Goal: Book appointment/travel/reservation

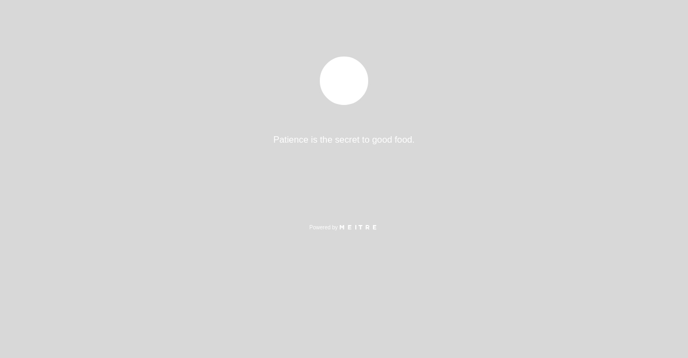
select select "pt"
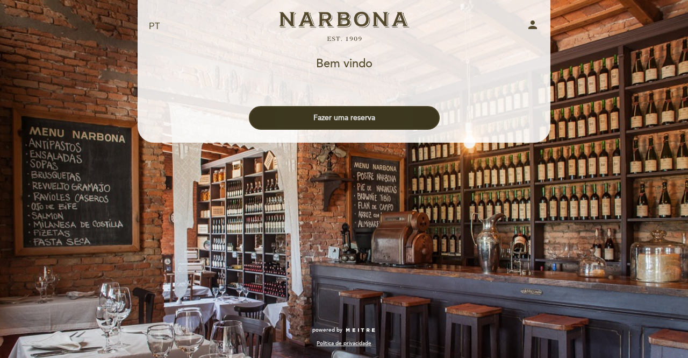
click at [356, 122] on button "Fazer uma reserva" at bounding box center [344, 118] width 191 height 24
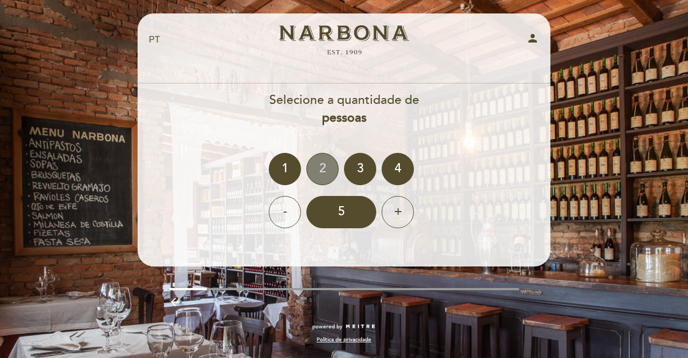
click at [318, 172] on div "2" at bounding box center [322, 169] width 32 height 32
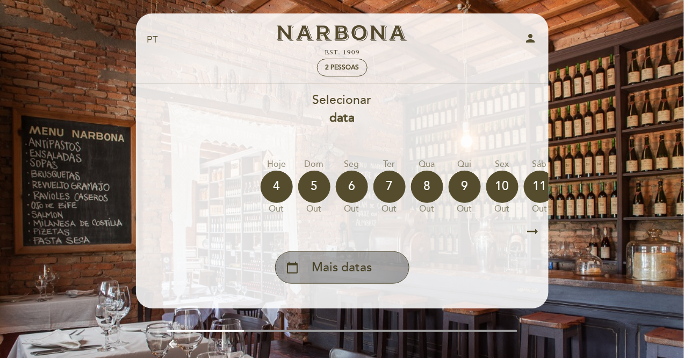
click at [340, 264] on span "Mais datas" at bounding box center [342, 268] width 60 height 18
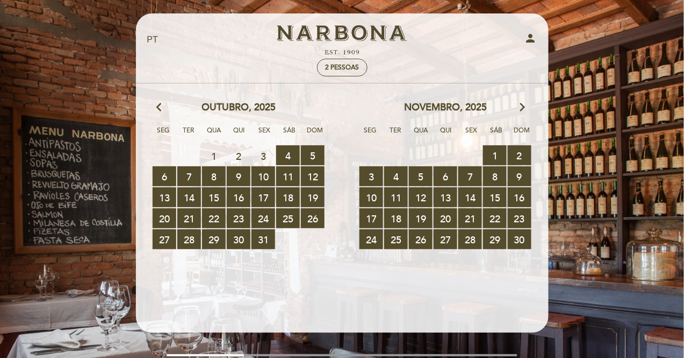
click at [522, 105] on icon "arrow_forward_ios" at bounding box center [523, 108] width 10 height 14
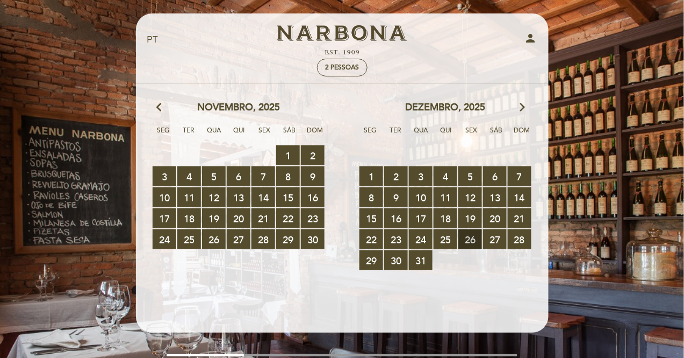
click at [470, 242] on span "26 RESERVAS DISPONÍVEIS" at bounding box center [471, 239] width 24 height 20
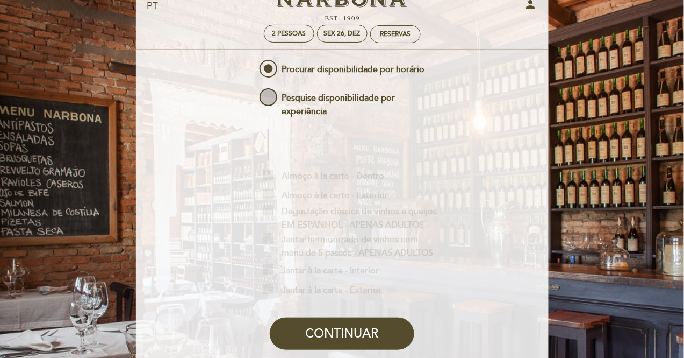
scroll to position [11, 0]
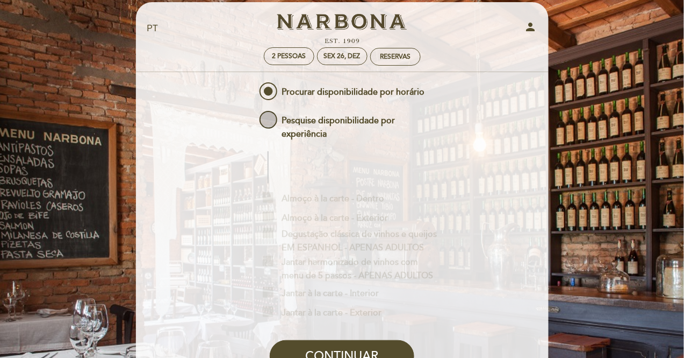
click at [301, 122] on span "Pesquise disponibilidade por experiência" at bounding box center [348, 115] width 180 height 13
click at [254, 116] on input "Pesquise disponibilidade por experiência" at bounding box center [250, 112] width 7 height 7
radio input "false"
radio input "true"
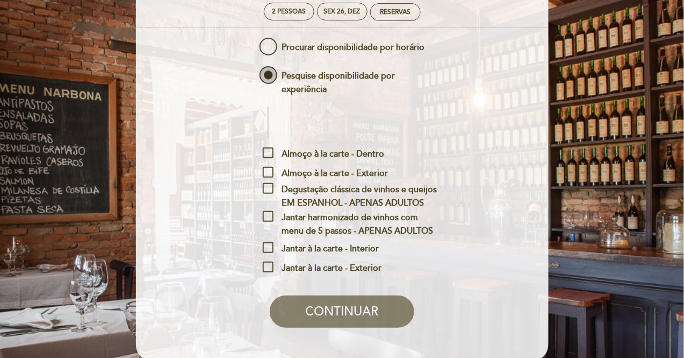
scroll to position [60, 0]
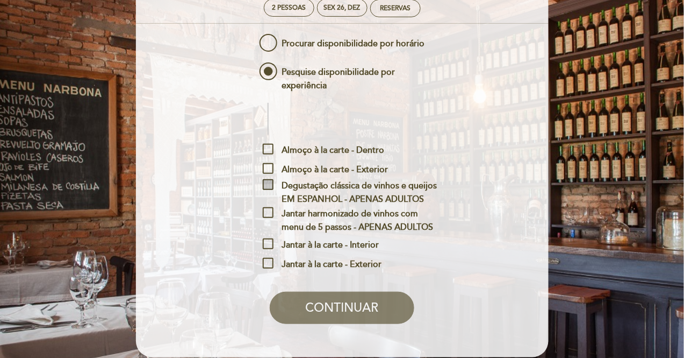
click at [268, 184] on span "Degustação clássica de vinhos e queijos EM ESPANHOL - APENAS ADULTOS" at bounding box center [350, 185] width 175 height 13
click at [268, 184] on input "Degustação clássica de vinhos e queijos EM ESPANHOL - APENAS ADULTOS" at bounding box center [266, 182] width 7 height 7
checkbox input "true"
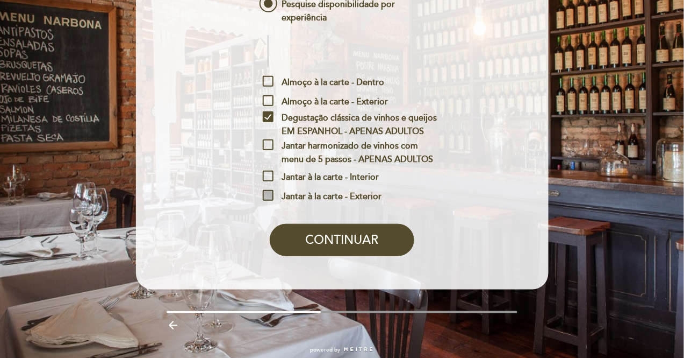
scroll to position [148, 0]
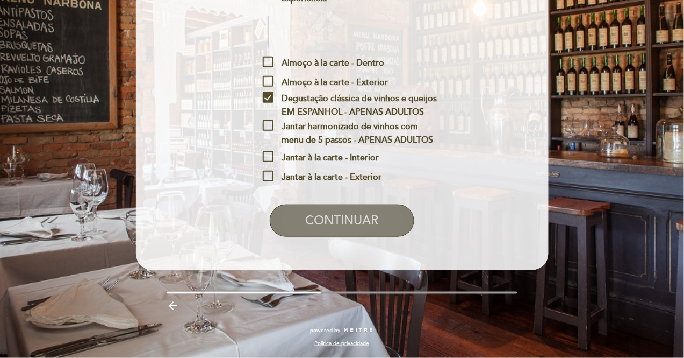
click at [308, 218] on button "CONTINUAR" at bounding box center [342, 220] width 145 height 32
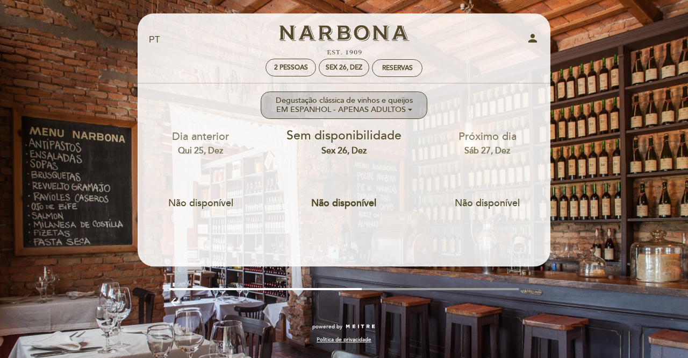
click at [362, 109] on ng-container "Degustação clássica de vinhos e queijos EM ESPANHOL - APENAS ADULTOS" at bounding box center [344, 105] width 137 height 18
checkbox input "true"
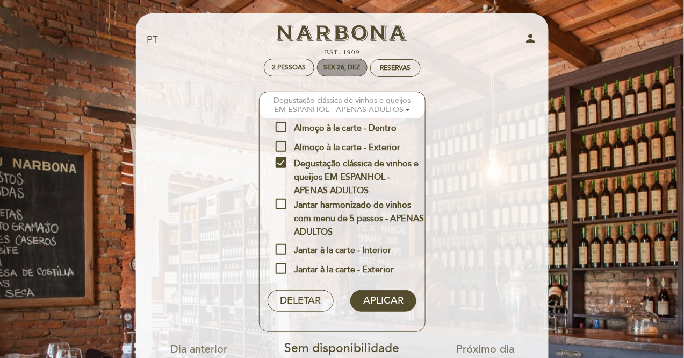
click at [337, 71] on div "Sex 26, dez" at bounding box center [342, 67] width 37 height 8
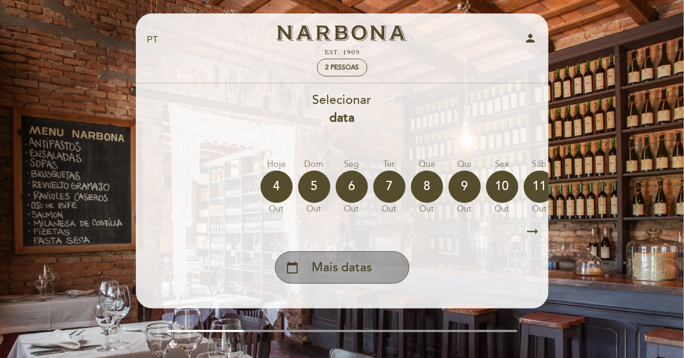
click at [342, 272] on span "Mais datas" at bounding box center [342, 268] width 60 height 18
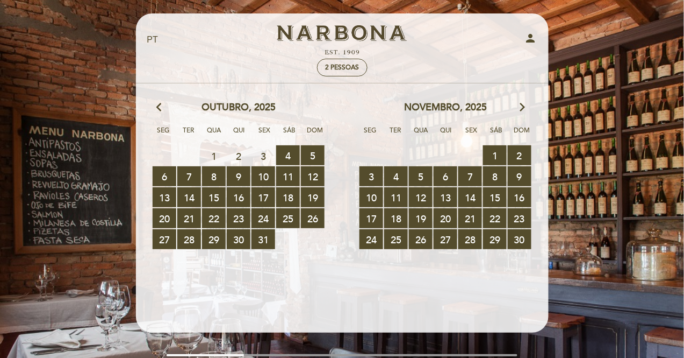
click at [525, 102] on icon "arrow_forward_ios" at bounding box center [523, 108] width 10 height 14
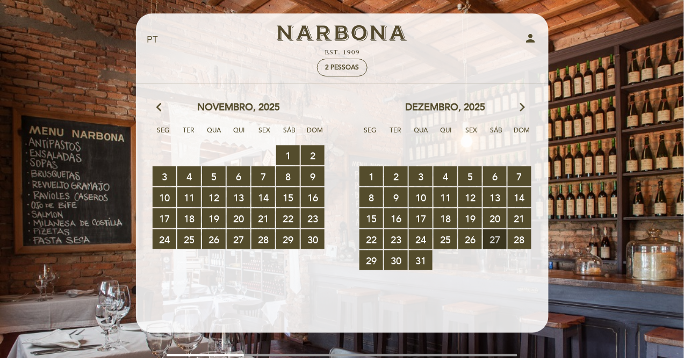
click at [495, 236] on span "27 RESERVAS DISPONÍVEIS" at bounding box center [495, 239] width 24 height 20
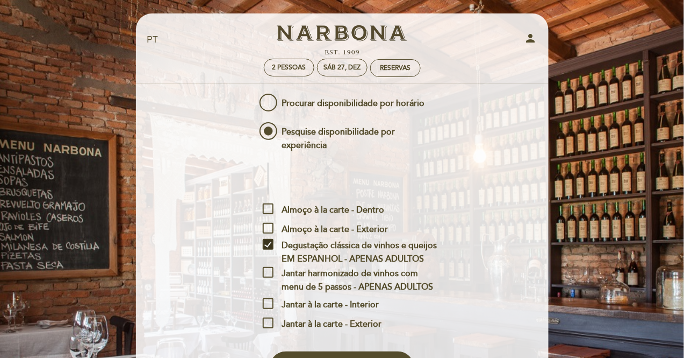
scroll to position [63, 0]
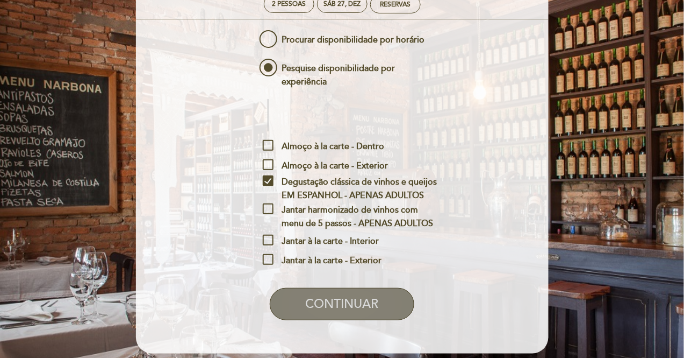
click at [379, 304] on button "CONTINUAR" at bounding box center [342, 304] width 145 height 32
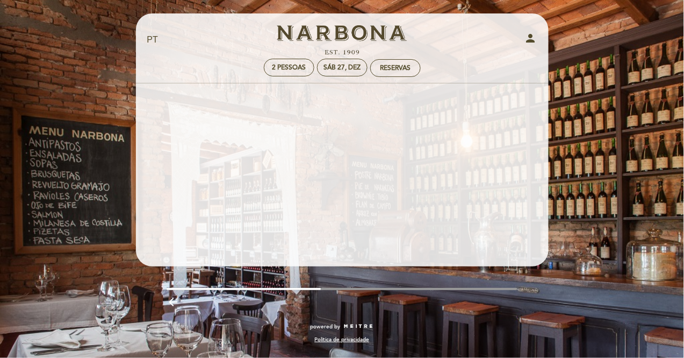
scroll to position [0, 0]
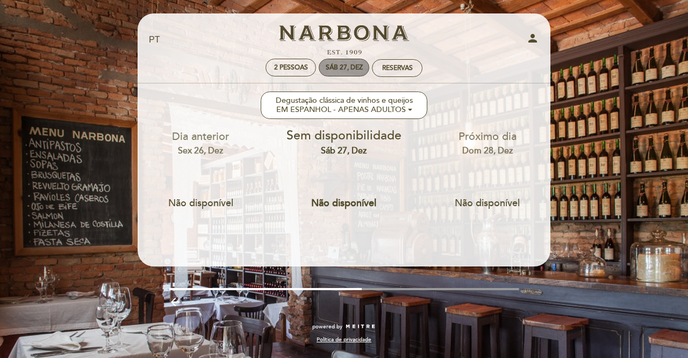
click at [344, 70] on div "Sáb 27, dez" at bounding box center [344, 67] width 37 height 8
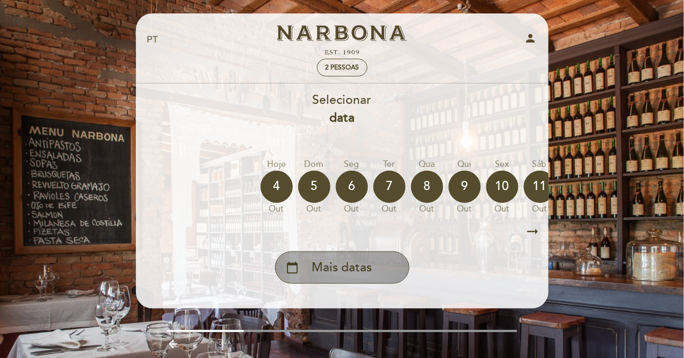
click at [332, 280] on div "calendar_today Mais datas" at bounding box center [342, 267] width 134 height 32
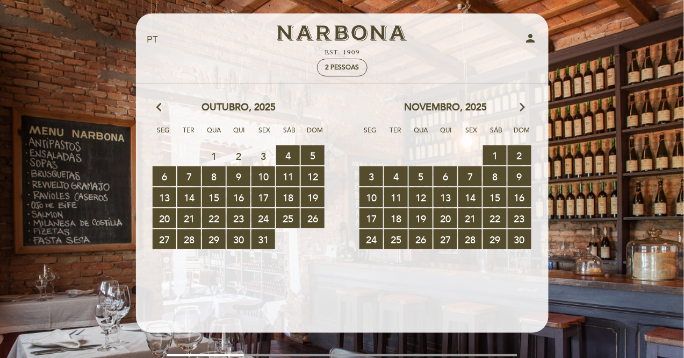
click at [522, 113] on icon "arrow_forward_ios" at bounding box center [523, 108] width 10 height 14
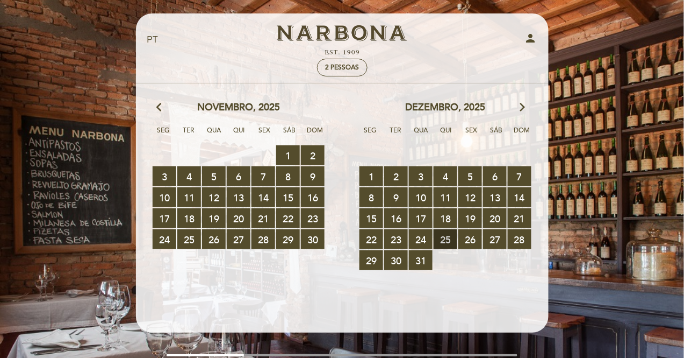
click at [447, 245] on span "25 RESERVAS DISPONÍVEIS" at bounding box center [446, 239] width 24 height 20
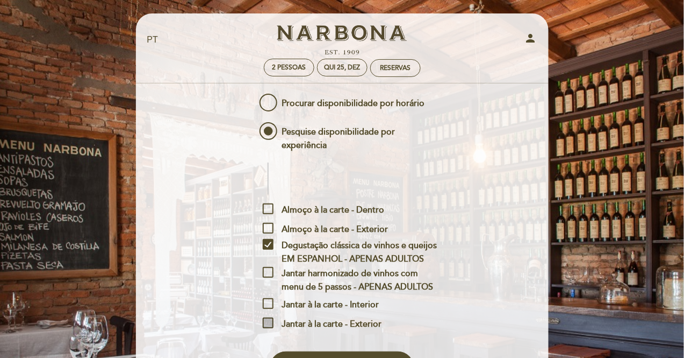
click at [267, 326] on span "Jantar à la carte - Exterior" at bounding box center [322, 323] width 119 height 13
click at [267, 324] on input "Jantar à la carte - Exterior" at bounding box center [266, 320] width 7 height 7
checkbox input "true"
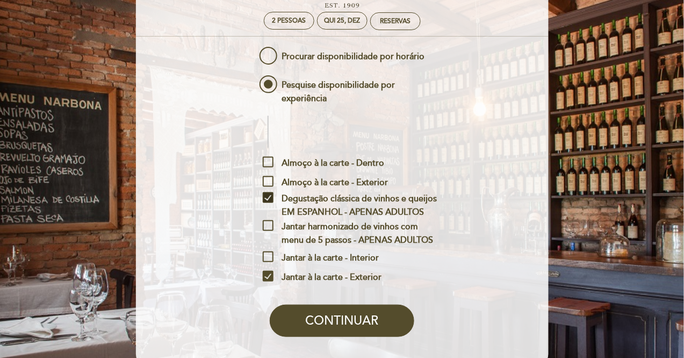
click at [267, 204] on span "Degustação clássica de vinhos e queijos EM ESPANHOL - APENAS ADULTOS" at bounding box center [350, 198] width 175 height 13
click at [267, 199] on input "Degustação clássica de vinhos e queijos EM ESPANHOL - APENAS ADULTOS" at bounding box center [266, 195] width 7 height 7
checkbox input "false"
click at [269, 256] on span "Jantar à la carte - Interior" at bounding box center [321, 257] width 116 height 13
click at [269, 256] on input "Jantar à la carte - Interior" at bounding box center [266, 254] width 7 height 7
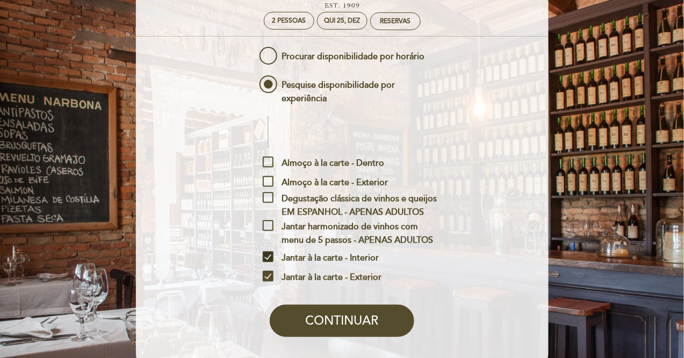
checkbox input "true"
click at [267, 184] on span "Almoço à la carte - Exterior" at bounding box center [325, 182] width 125 height 13
click at [267, 183] on input "Almoço à la carte - Exterior" at bounding box center [266, 179] width 7 height 7
checkbox input "true"
click at [269, 163] on span "Almoço à la carte - Dentro" at bounding box center [324, 162] width 122 height 13
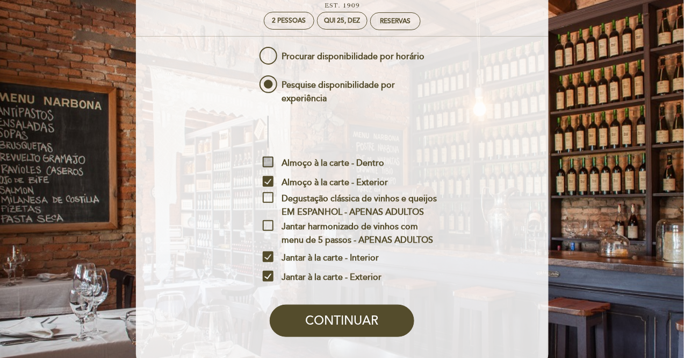
click at [269, 163] on input "Almoço à la carte - Dentro" at bounding box center [266, 159] width 7 height 7
checkbox input "true"
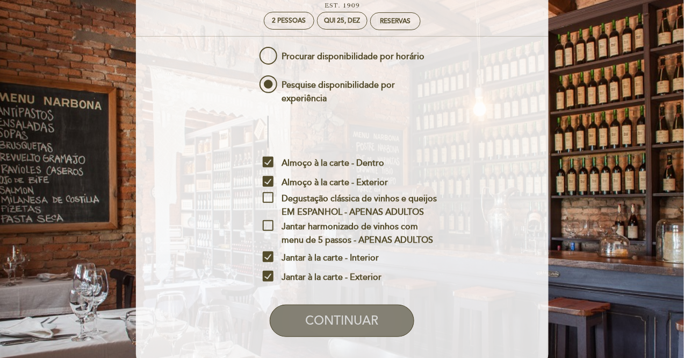
click at [337, 313] on button "CONTINUAR" at bounding box center [342, 320] width 145 height 32
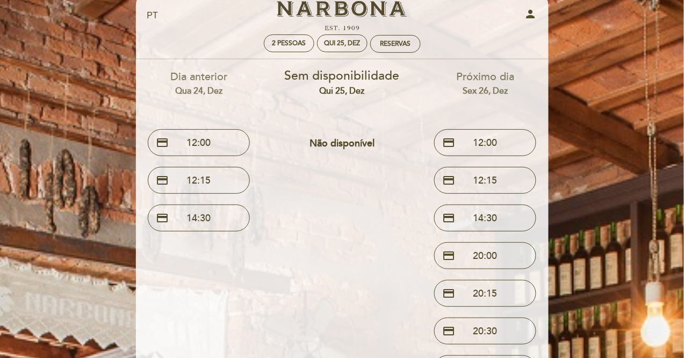
scroll to position [27, 0]
